Goal: Information Seeking & Learning: Learn about a topic

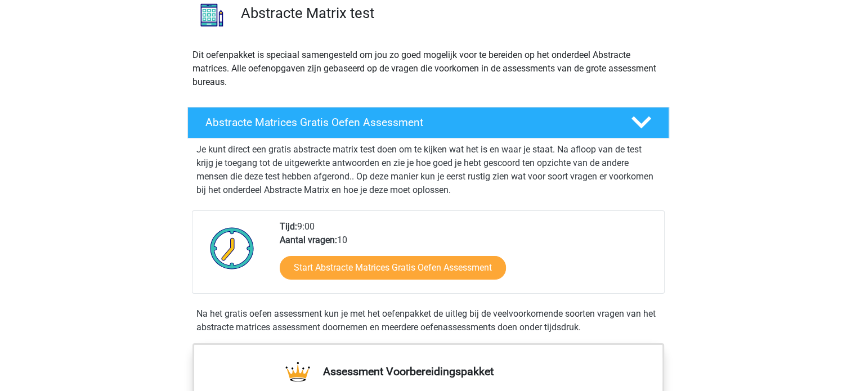
scroll to position [113, 0]
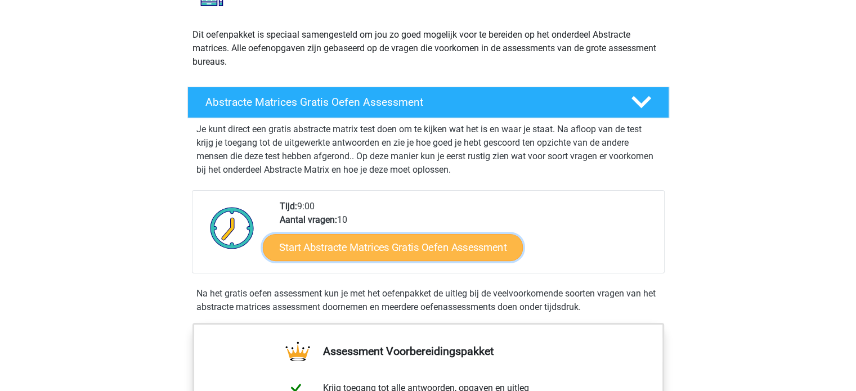
click at [339, 250] on link "Start Abstracte Matrices Gratis Oefen Assessment" at bounding box center [393, 247] width 260 height 27
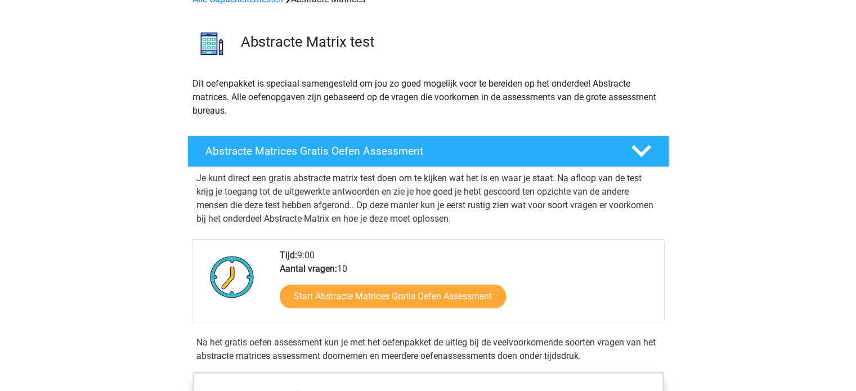
scroll to position [0, 0]
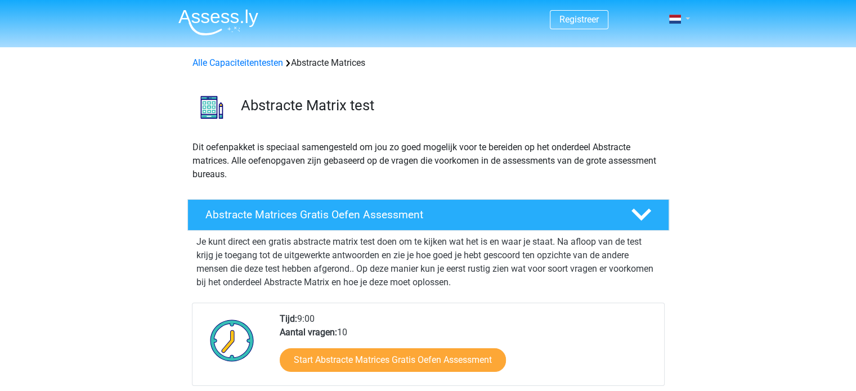
click at [684, 17] on link at bounding box center [676, 19] width 23 height 14
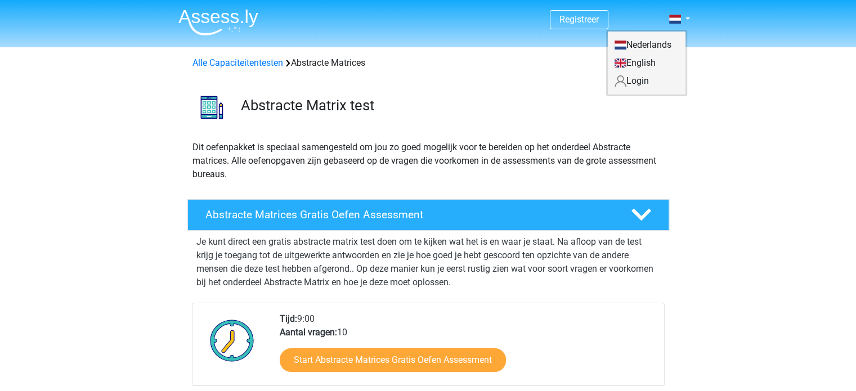
click at [627, 92] on div "Nederlands English Login" at bounding box center [646, 63] width 81 height 66
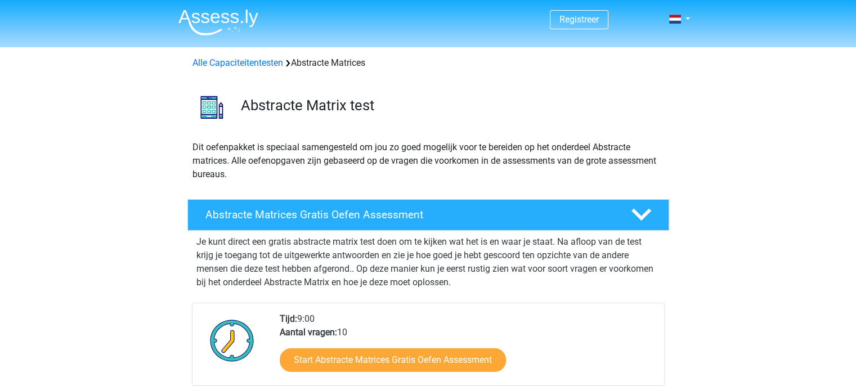
click at [628, 83] on div "Abstracte Matrix test" at bounding box center [428, 105] width 535 height 52
click at [689, 11] on div "Registreer Nederlands English" at bounding box center [428, 20] width 535 height 37
click at [687, 21] on link at bounding box center [676, 19] width 23 height 14
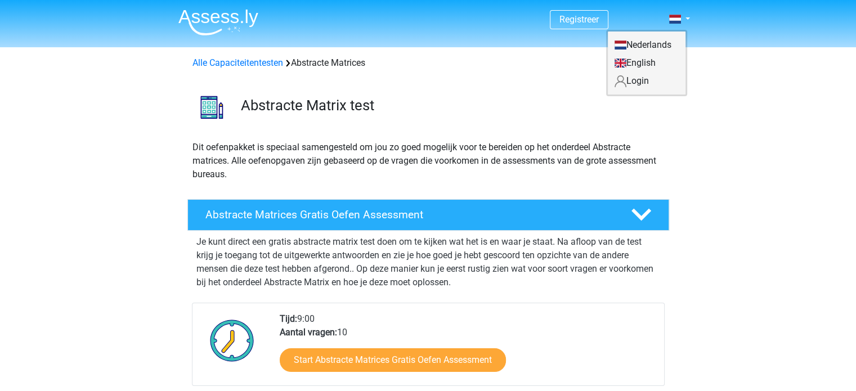
click at [664, 81] on link "Login" at bounding box center [647, 81] width 78 height 18
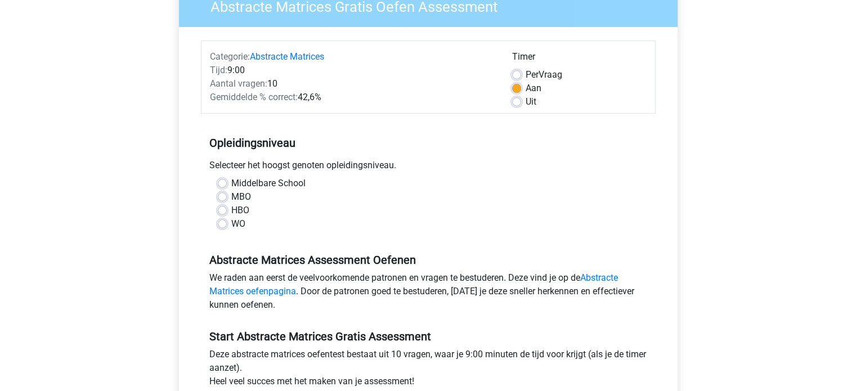
scroll to position [113, 0]
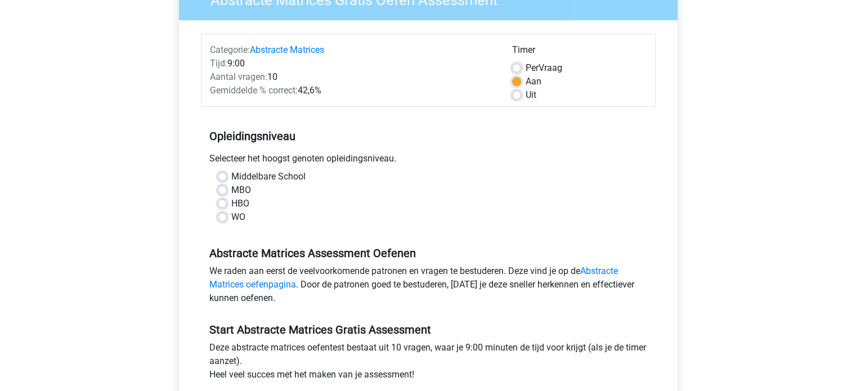
click at [243, 201] on label "HBO" at bounding box center [240, 204] width 18 height 14
click at [227, 201] on input "HBO" at bounding box center [222, 202] width 9 height 11
radio input "true"
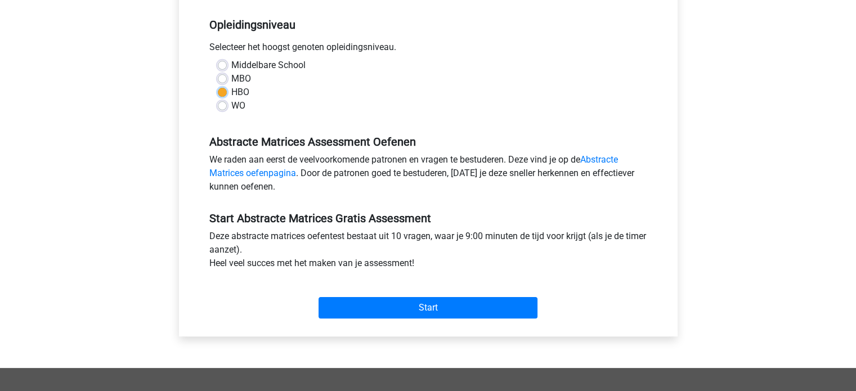
scroll to position [225, 0]
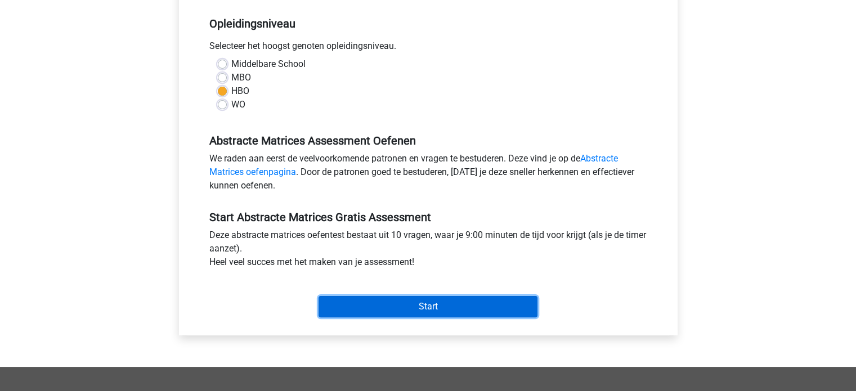
click at [437, 301] on input "Start" at bounding box center [428, 306] width 219 height 21
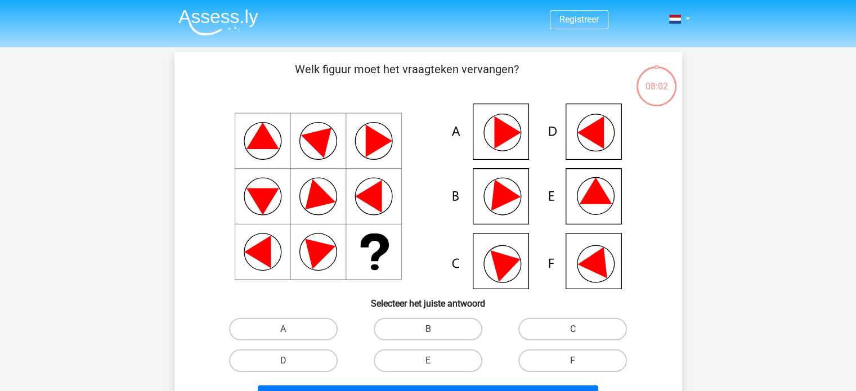
click at [596, 193] on icon at bounding box center [595, 191] width 33 height 26
click at [433, 361] on input "E" at bounding box center [431, 364] width 7 height 7
radio input "true"
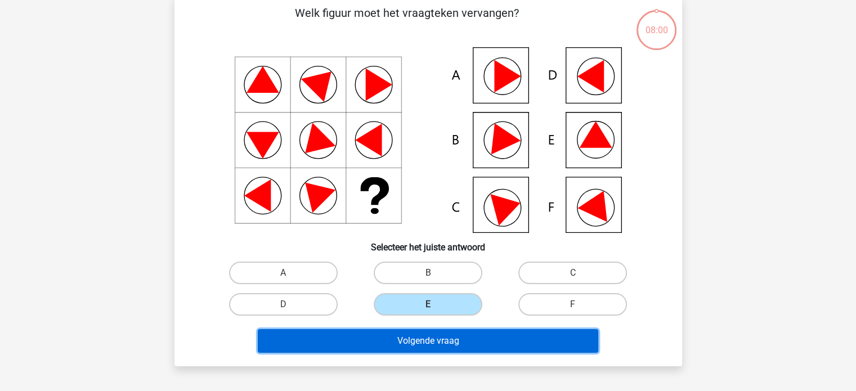
click at [438, 336] on button "Volgende vraag" at bounding box center [428, 341] width 340 height 24
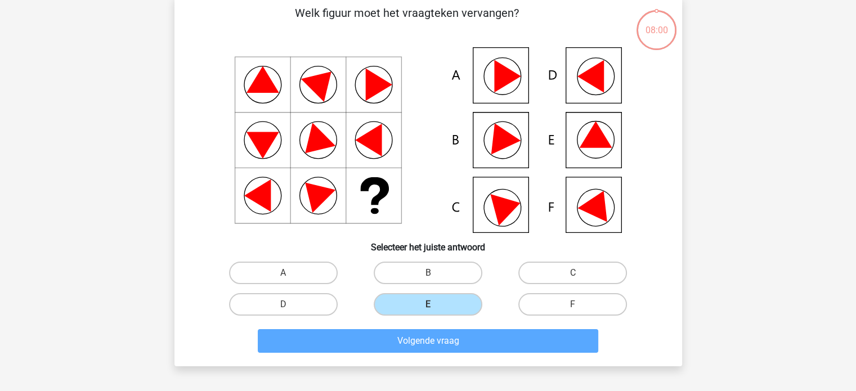
scroll to position [52, 0]
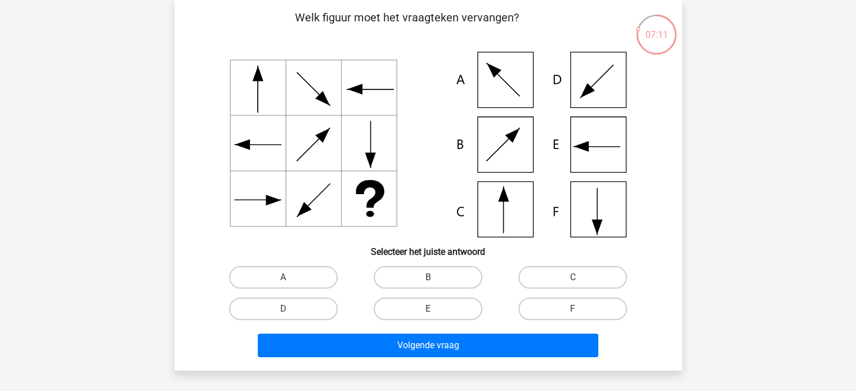
click at [505, 219] on icon at bounding box center [428, 145] width 454 height 186
click at [583, 280] on label "C" at bounding box center [572, 277] width 109 height 23
click at [580, 280] on input "C" at bounding box center [576, 280] width 7 height 7
radio input "true"
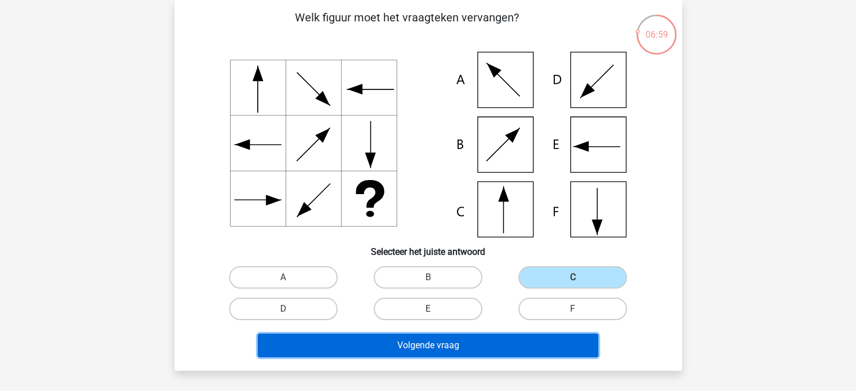
click at [549, 345] on button "Volgende vraag" at bounding box center [428, 346] width 340 height 24
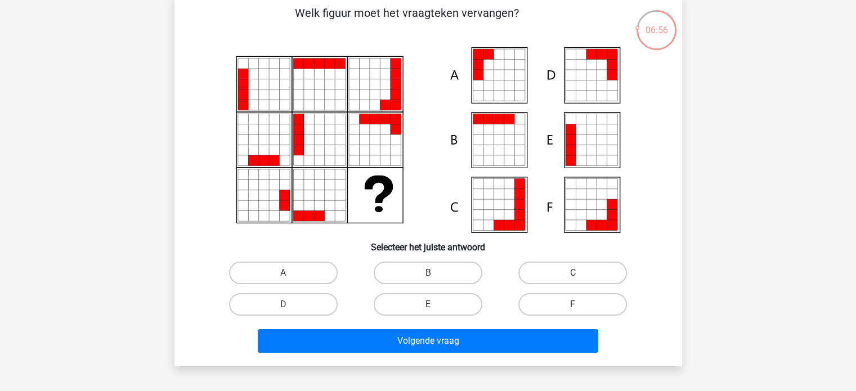
scroll to position [56, 0]
click at [320, 263] on label "A" at bounding box center [283, 273] width 109 height 23
click at [290, 273] on input "A" at bounding box center [286, 276] width 7 height 7
radio input "true"
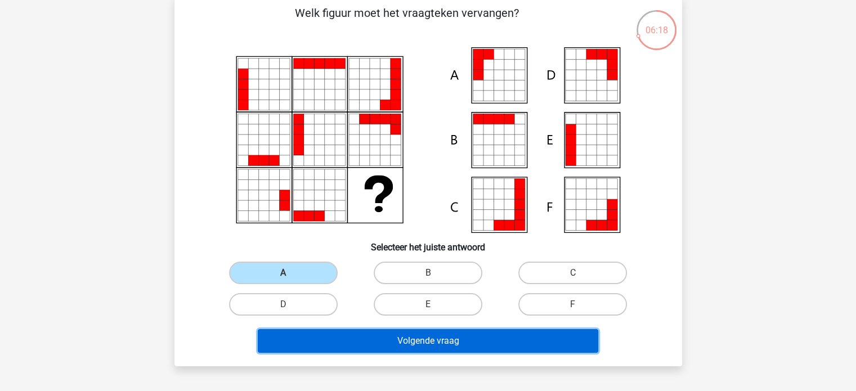
click at [324, 335] on button "Volgende vraag" at bounding box center [428, 341] width 340 height 24
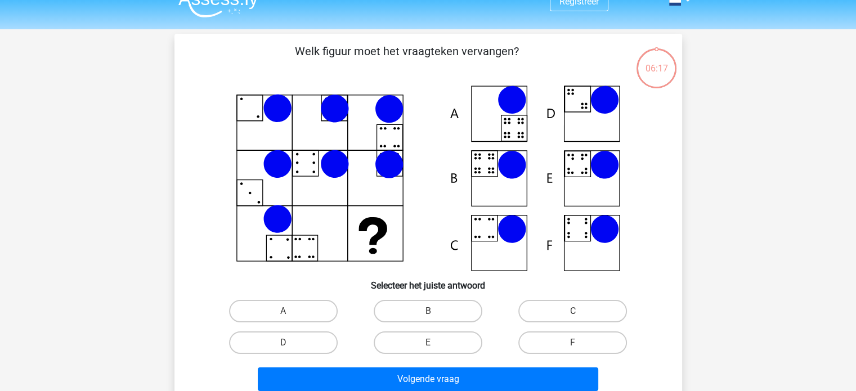
scroll to position [0, 0]
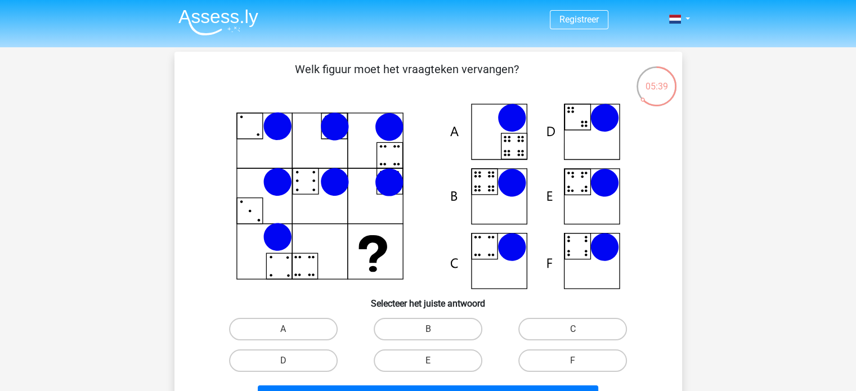
click at [275, 229] on icon at bounding box center [277, 237] width 29 height 29
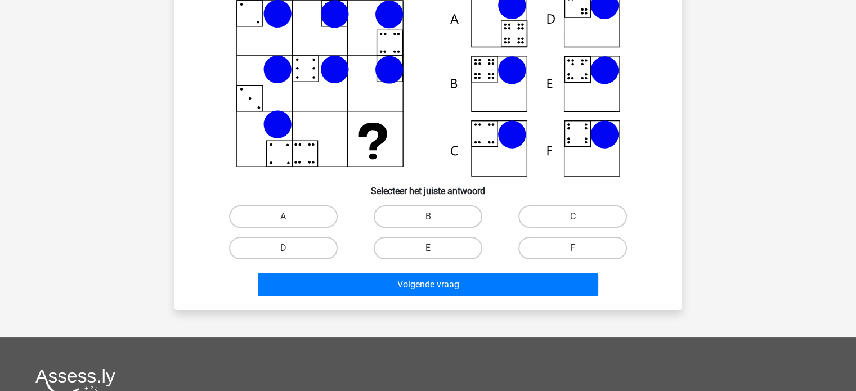
scroll to position [56, 0]
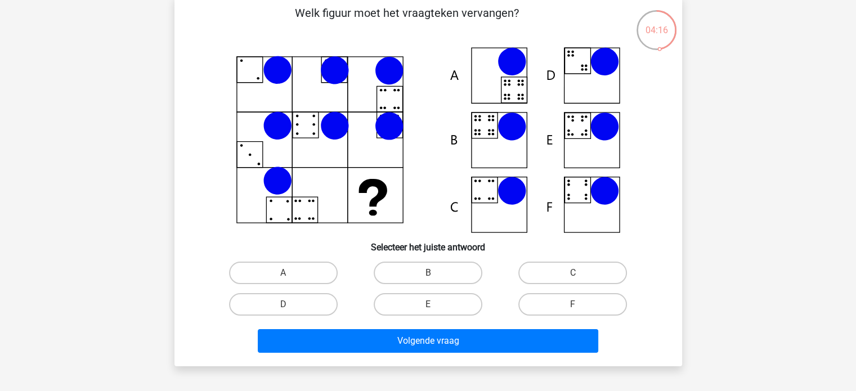
click at [496, 174] on icon at bounding box center [428, 140] width 454 height 186
click at [497, 187] on icon at bounding box center [485, 190] width 26 height 26
drag, startPoint x: 586, startPoint y: 263, endPoint x: 554, endPoint y: 339, distance: 82.3
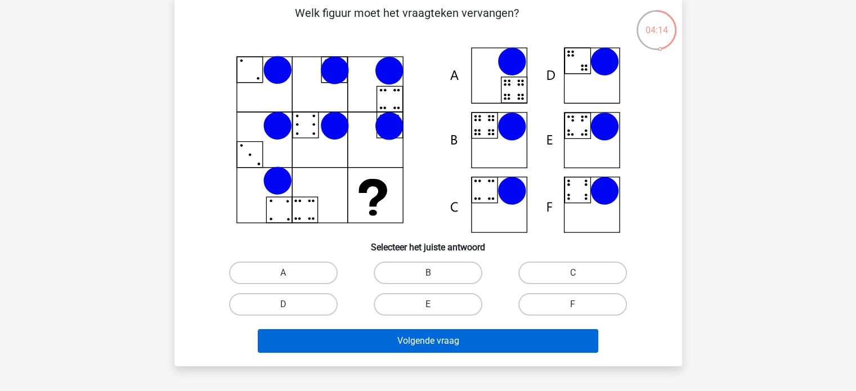
click at [586, 263] on label "C" at bounding box center [572, 273] width 109 height 23
click at [580, 273] on input "C" at bounding box center [576, 276] width 7 height 7
radio input "true"
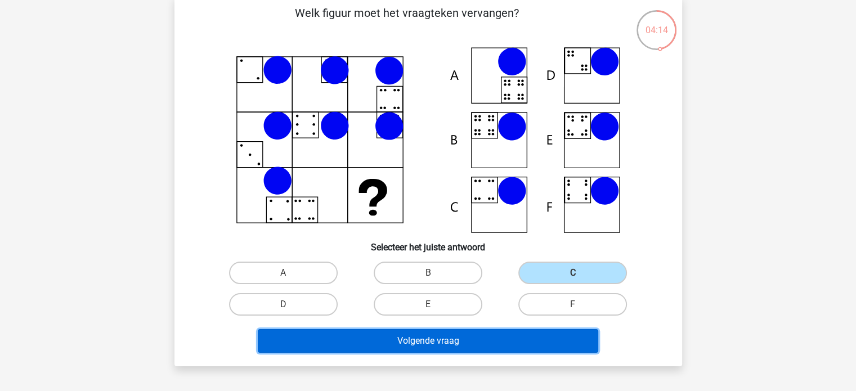
click at [491, 344] on button "Volgende vraag" at bounding box center [428, 341] width 340 height 24
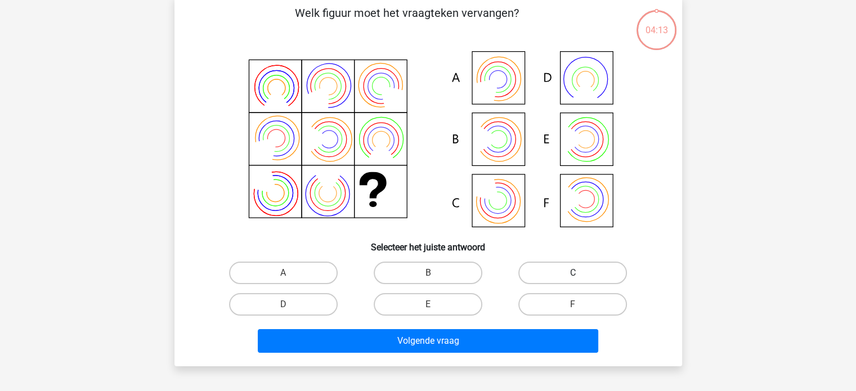
scroll to position [52, 0]
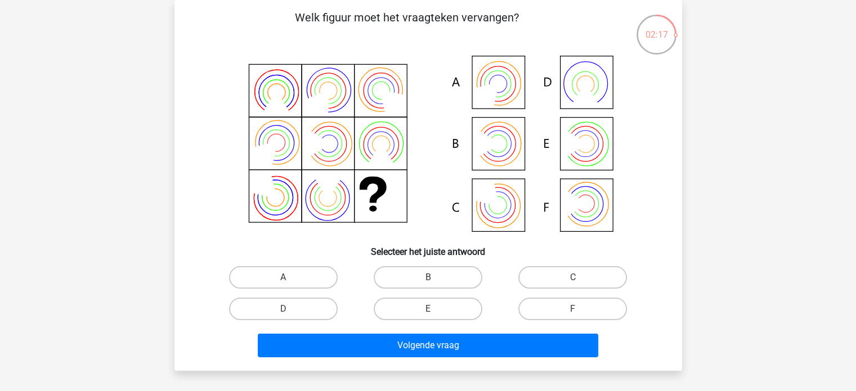
drag, startPoint x: 482, startPoint y: 87, endPoint x: 418, endPoint y: 169, distance: 104.2
click at [476, 98] on icon at bounding box center [428, 145] width 454 height 186
click at [284, 273] on label "A" at bounding box center [283, 277] width 109 height 23
click at [284, 277] on input "A" at bounding box center [286, 280] width 7 height 7
radio input "true"
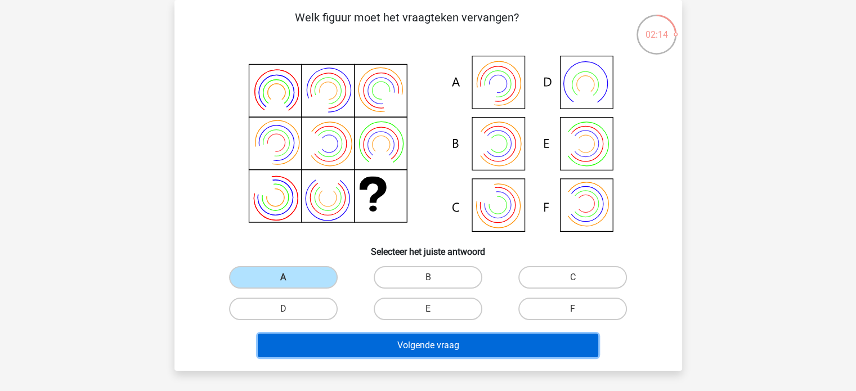
click at [352, 347] on button "Volgende vraag" at bounding box center [428, 346] width 340 height 24
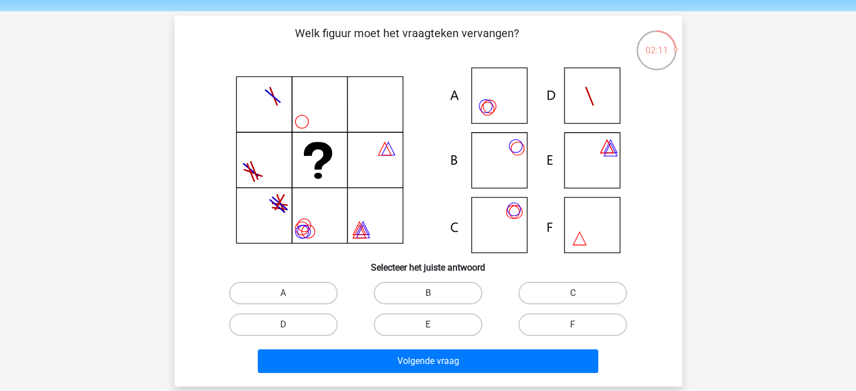
scroll to position [56, 0]
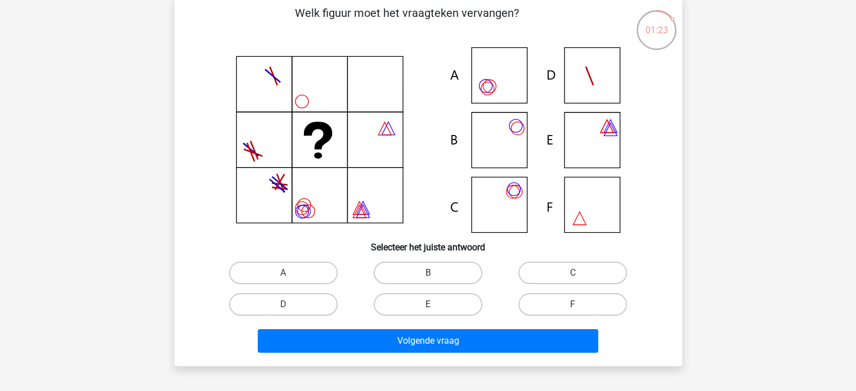
click at [492, 136] on icon at bounding box center [428, 140] width 454 height 186
click at [495, 189] on icon at bounding box center [428, 140] width 454 height 186
click at [580, 263] on label "C" at bounding box center [572, 273] width 109 height 23
click at [580, 273] on input "C" at bounding box center [576, 276] width 7 height 7
radio input "true"
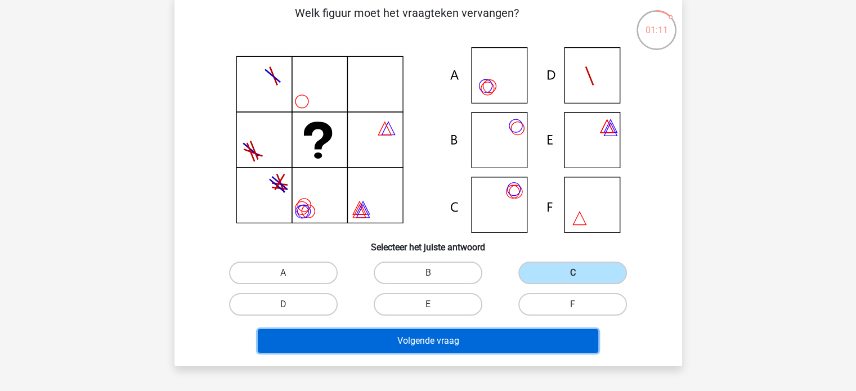
click at [562, 339] on button "Volgende vraag" at bounding box center [428, 341] width 340 height 24
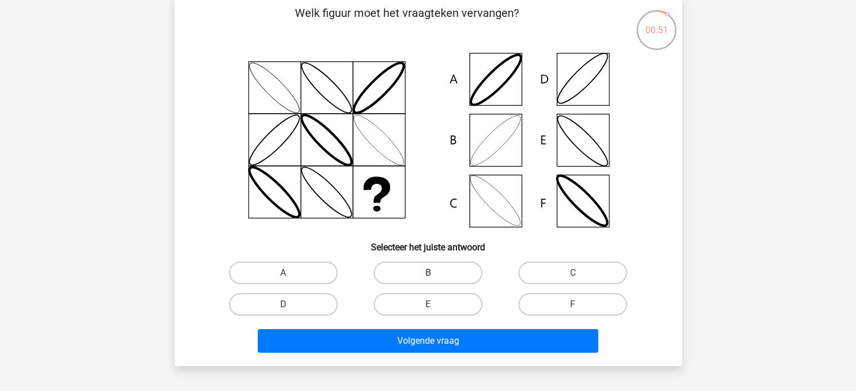
click at [445, 274] on label "B" at bounding box center [428, 273] width 109 height 23
click at [435, 274] on input "B" at bounding box center [431, 276] width 7 height 7
radio input "true"
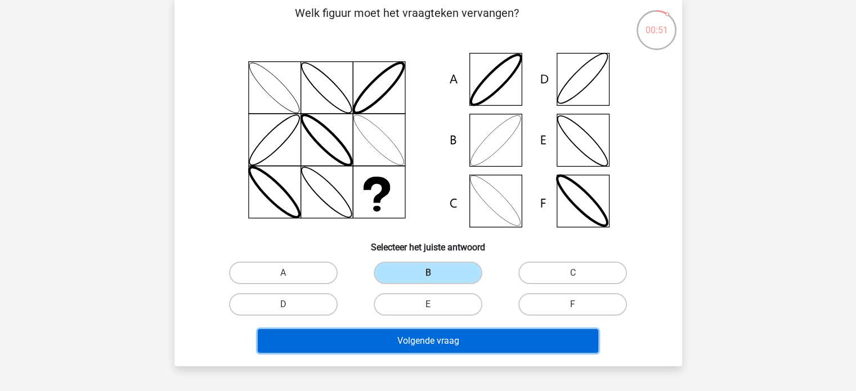
click at [442, 331] on button "Volgende vraag" at bounding box center [428, 341] width 340 height 24
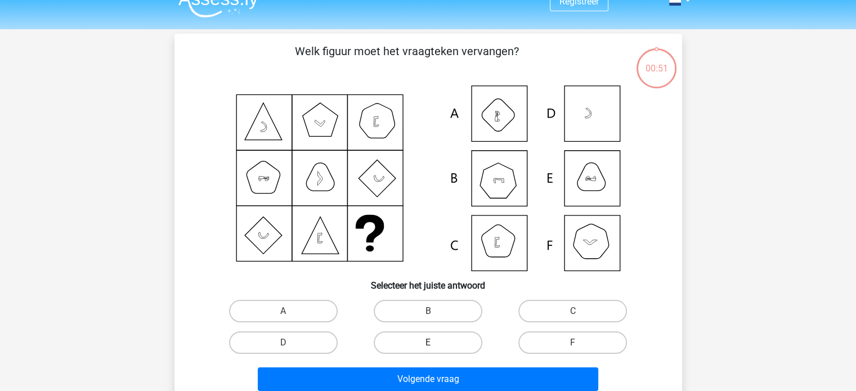
scroll to position [0, 0]
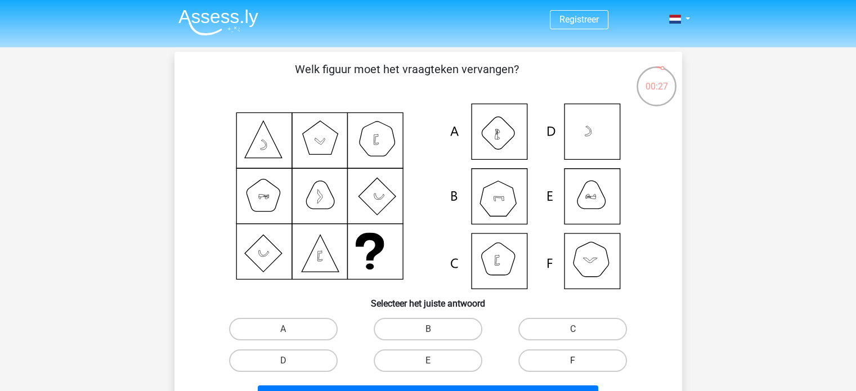
click at [529, 357] on label "F" at bounding box center [572, 361] width 109 height 23
click at [573, 361] on input "F" at bounding box center [576, 364] width 7 height 7
radio input "true"
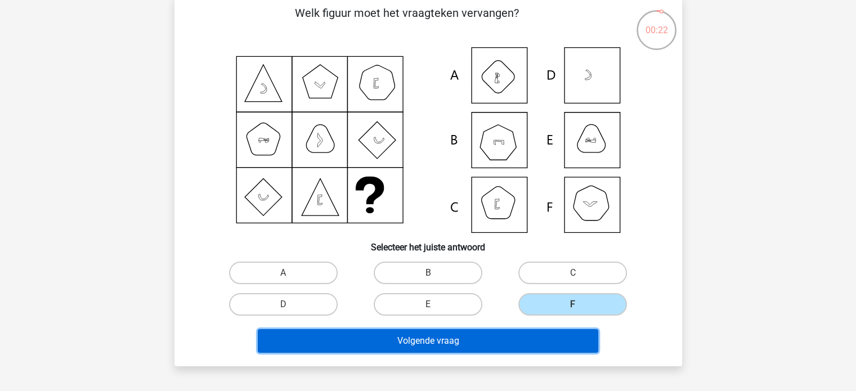
click at [530, 348] on button "Volgende vraag" at bounding box center [428, 341] width 340 height 24
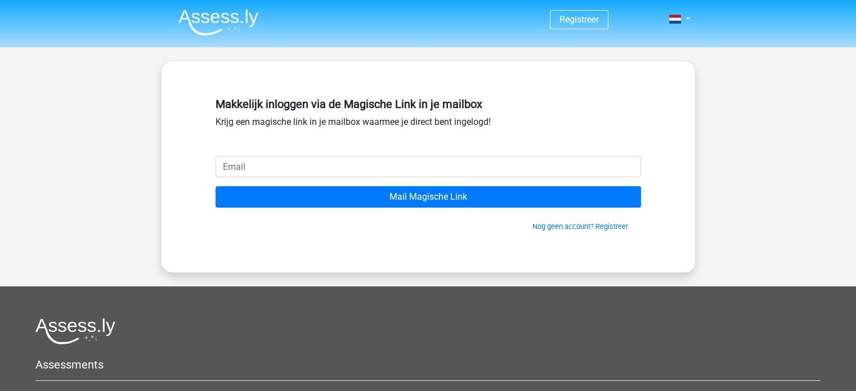
click at [442, 163] on input "email" at bounding box center [428, 166] width 425 height 21
type input "[EMAIL_ADDRESS][DOMAIN_NAME]"
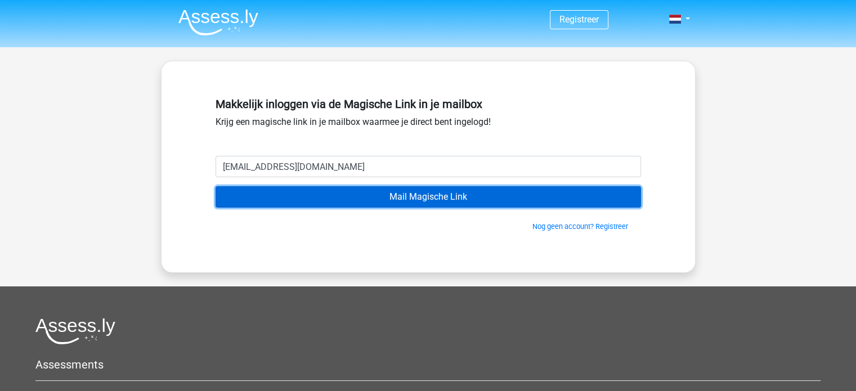
click at [369, 196] on input "Mail Magische Link" at bounding box center [428, 196] width 425 height 21
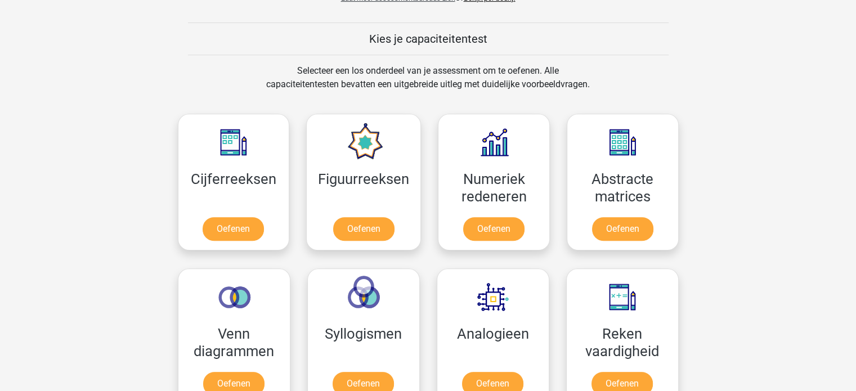
scroll to position [563, 0]
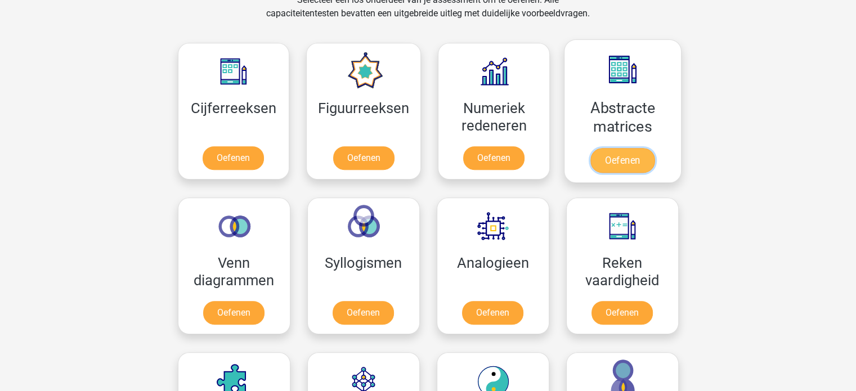
click at [621, 165] on link "Oefenen" at bounding box center [622, 160] width 64 height 25
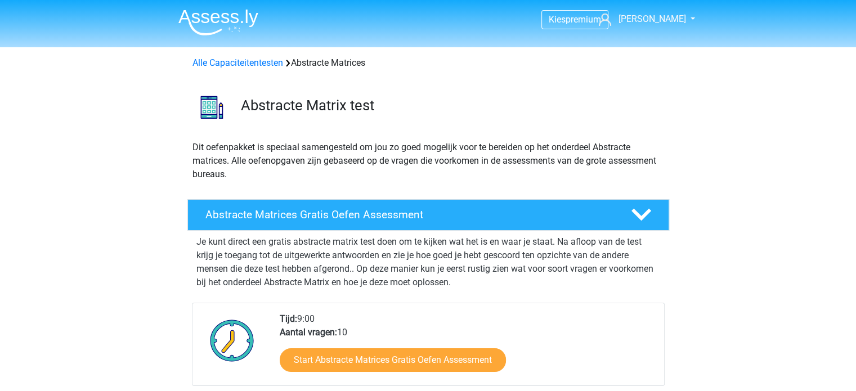
drag, startPoint x: 608, startPoint y: 175, endPoint x: 611, endPoint y: 186, distance: 11.5
click at [611, 184] on div "Dit oefenpakket is speciaal samengesteld om jou zo goed mogelijk voor te bereid…" at bounding box center [428, 166] width 481 height 50
